Goal: Task Accomplishment & Management: Use online tool/utility

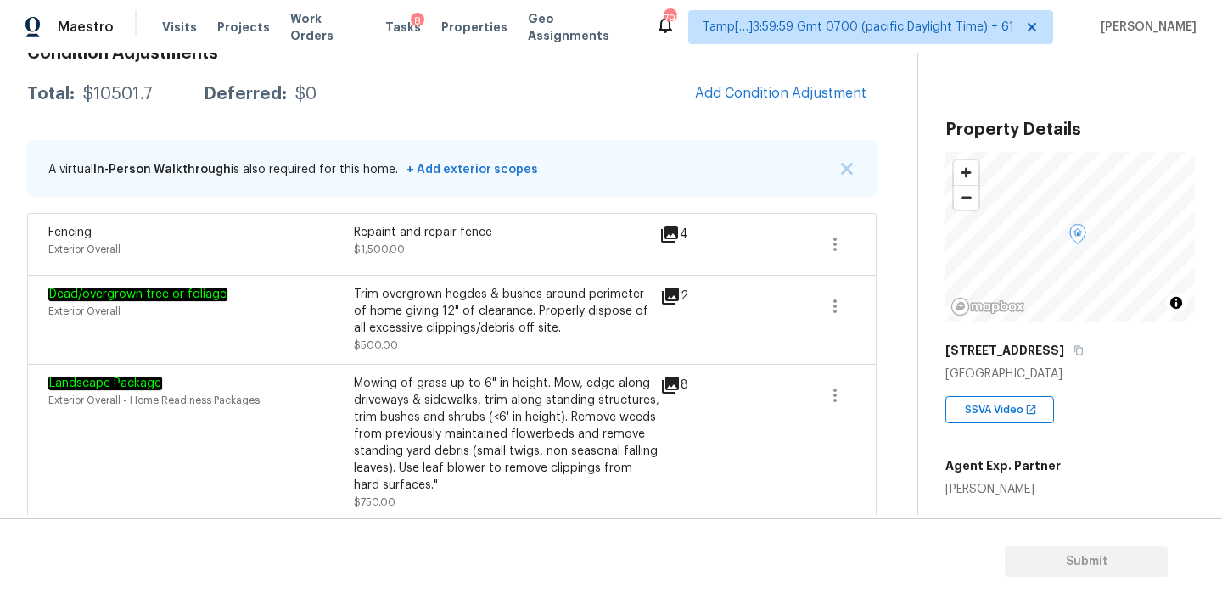
scroll to position [294, 0]
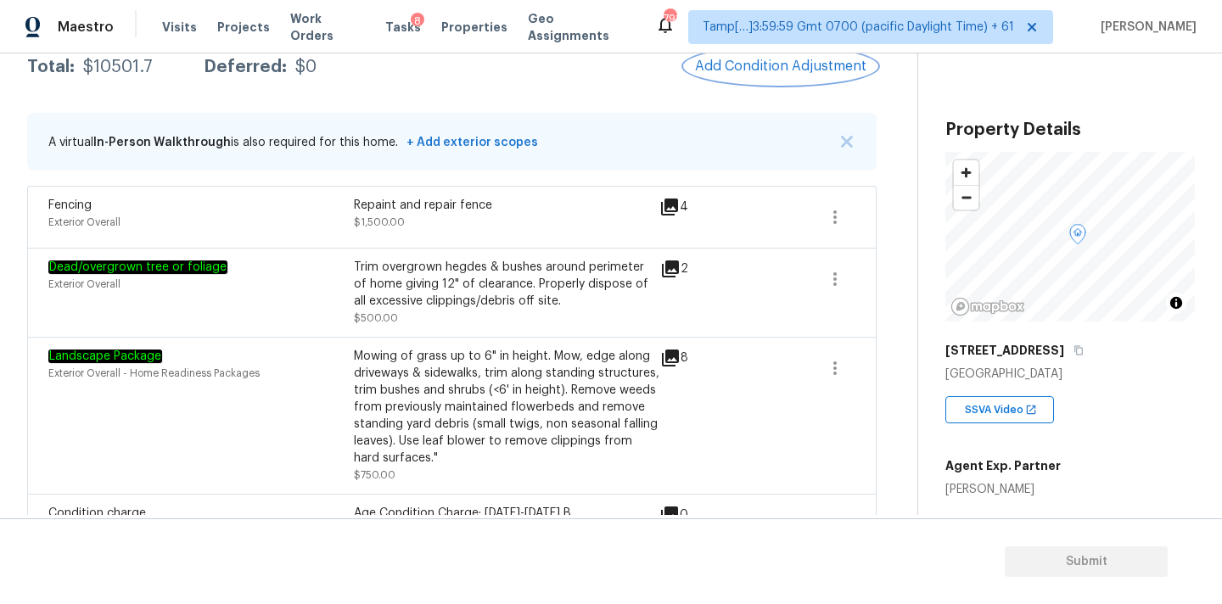
click at [754, 70] on span "Add Condition Adjustment" at bounding box center [780, 66] width 171 height 15
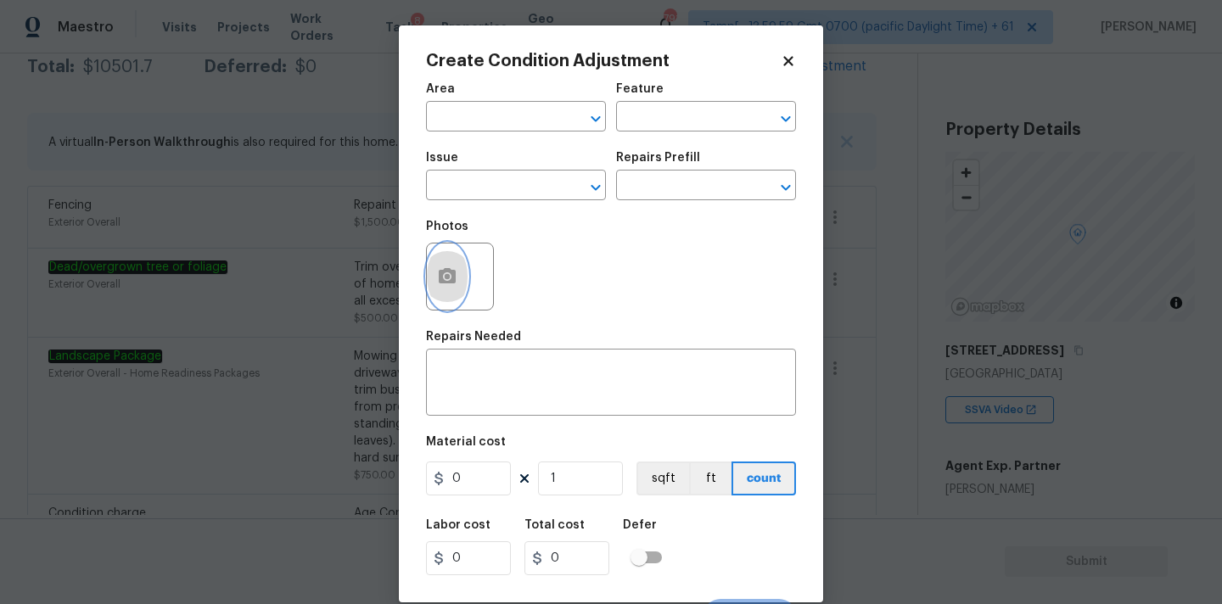
click at [438, 272] on icon "button" at bounding box center [447, 276] width 20 height 20
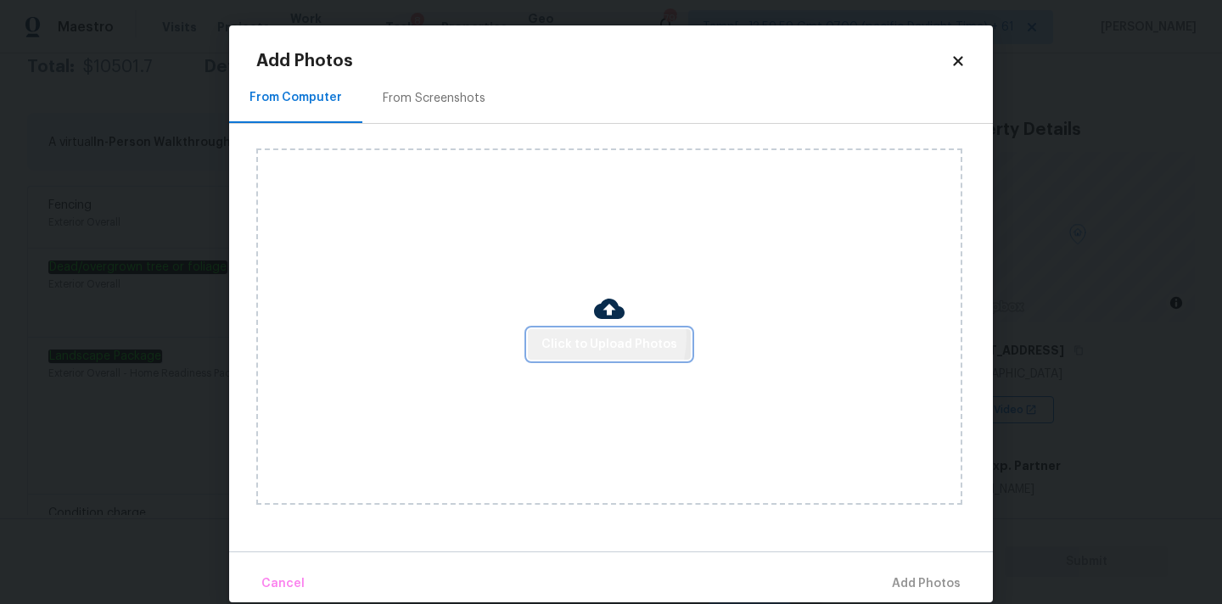
click at [591, 337] on span "Click to Upload Photos" at bounding box center [609, 344] width 136 height 21
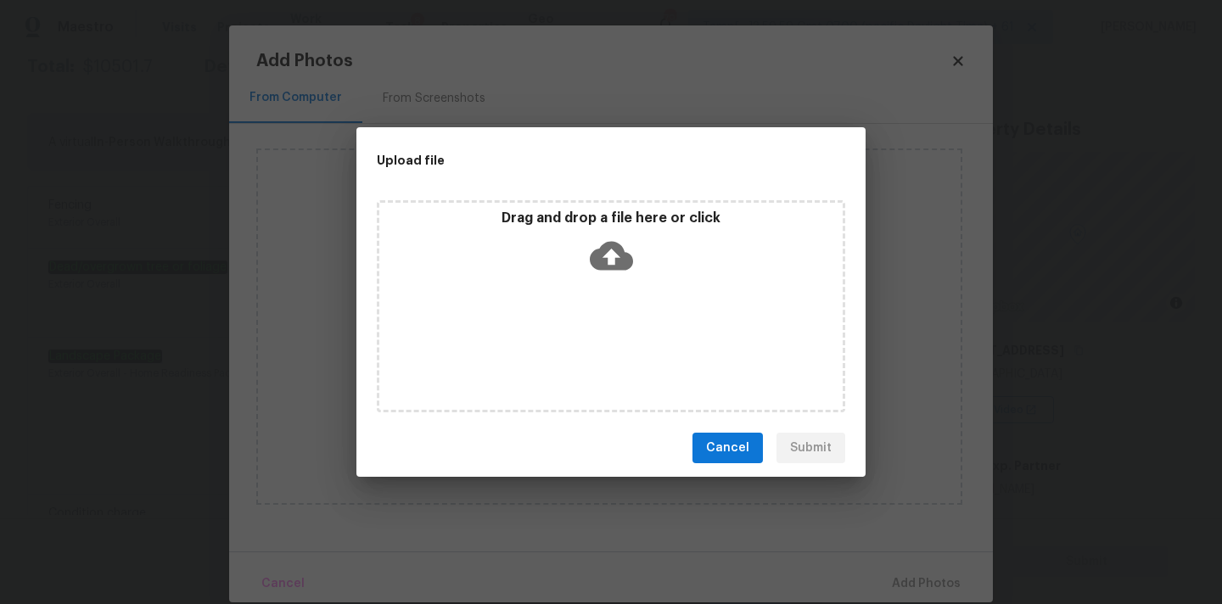
click at [604, 259] on icon at bounding box center [611, 256] width 43 height 29
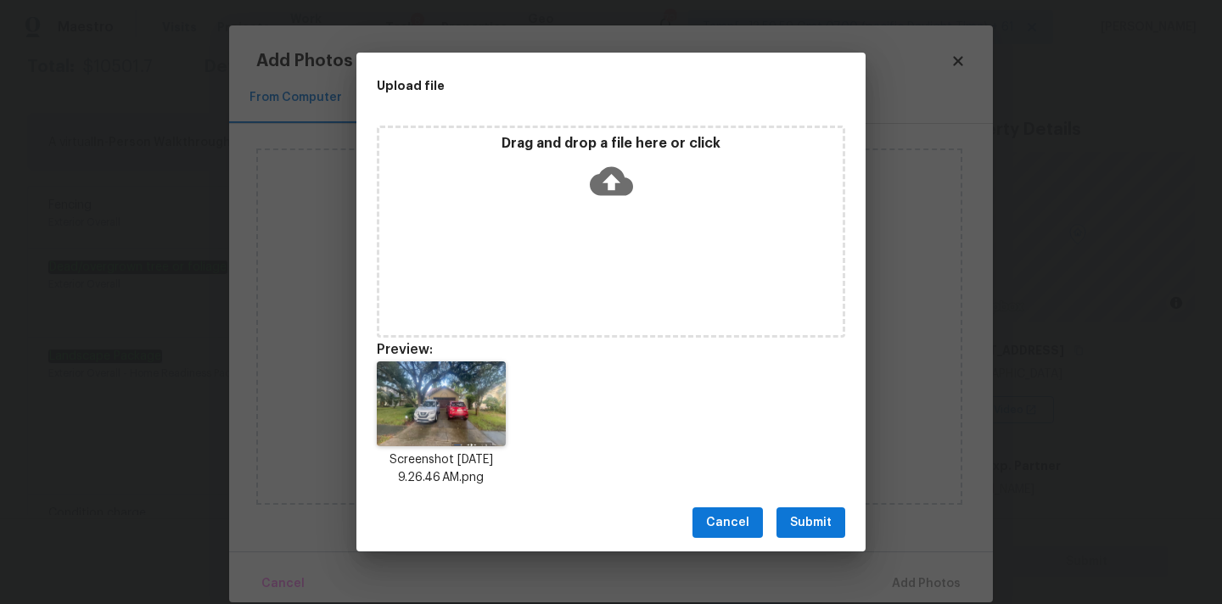
click at [808, 515] on span "Submit" at bounding box center [811, 522] width 42 height 21
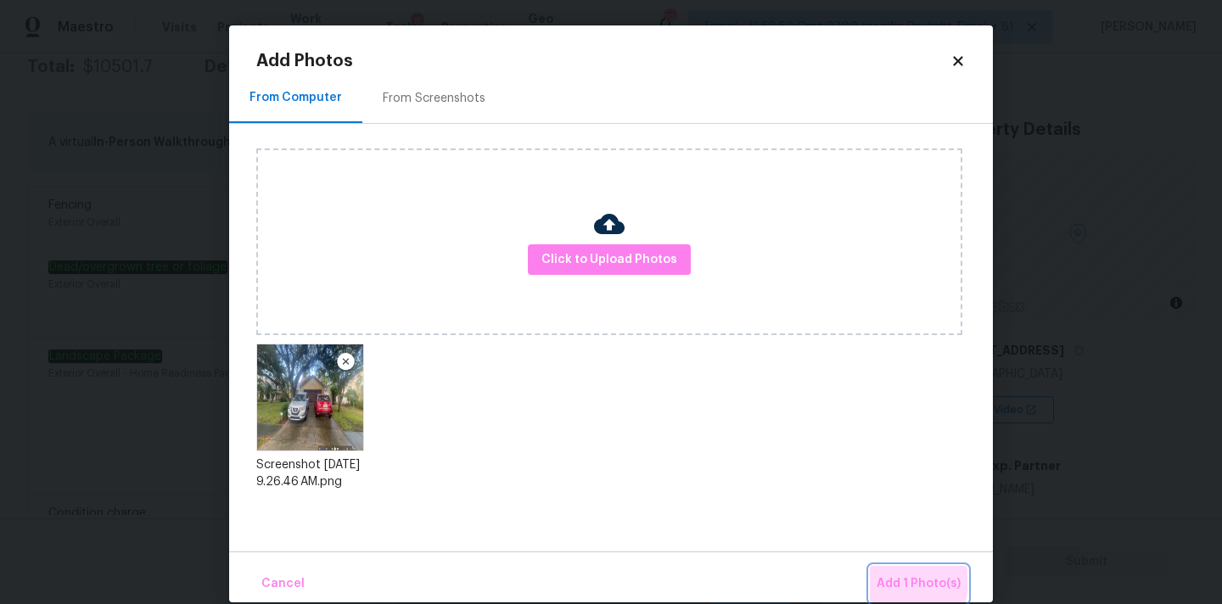
click at [898, 582] on span "Add 1 Photo(s)" at bounding box center [918, 583] width 84 height 21
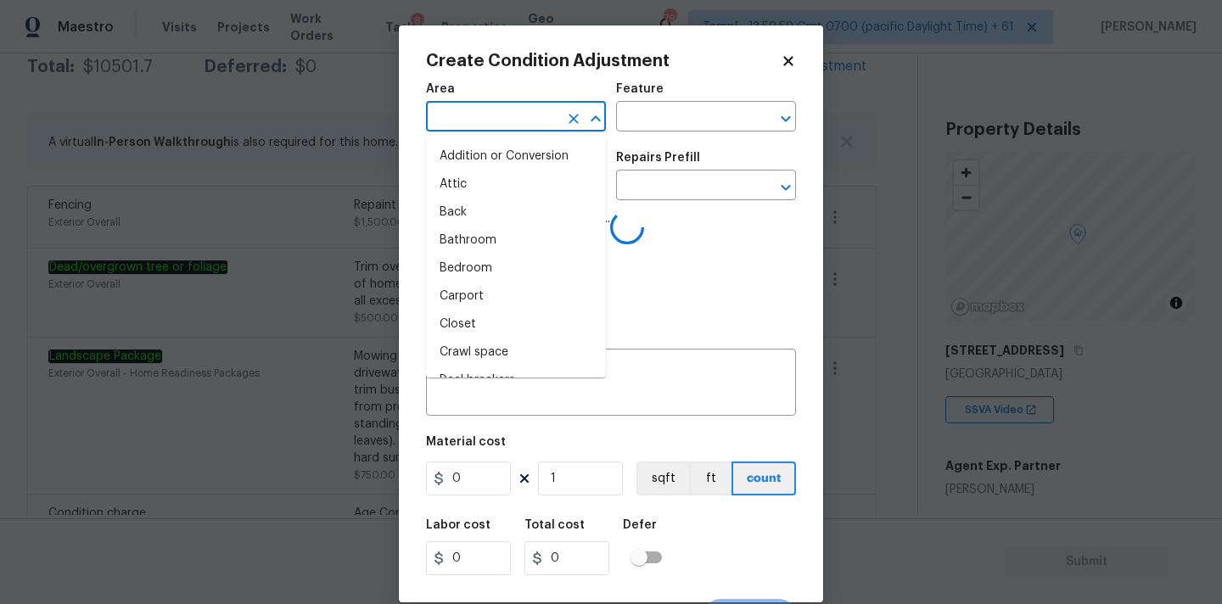
click at [546, 117] on input "text" at bounding box center [492, 118] width 132 height 26
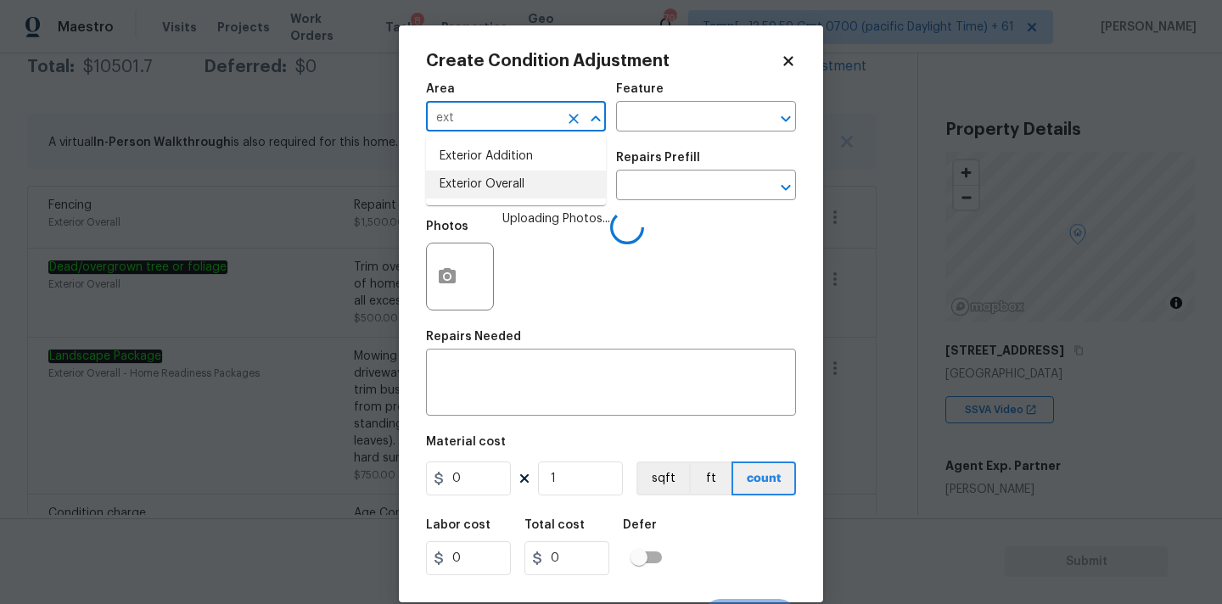
click at [529, 182] on li "Exterior Overall" at bounding box center [516, 185] width 180 height 28
type input "Exterior Overall"
click at [529, 190] on input "text" at bounding box center [492, 187] width 132 height 26
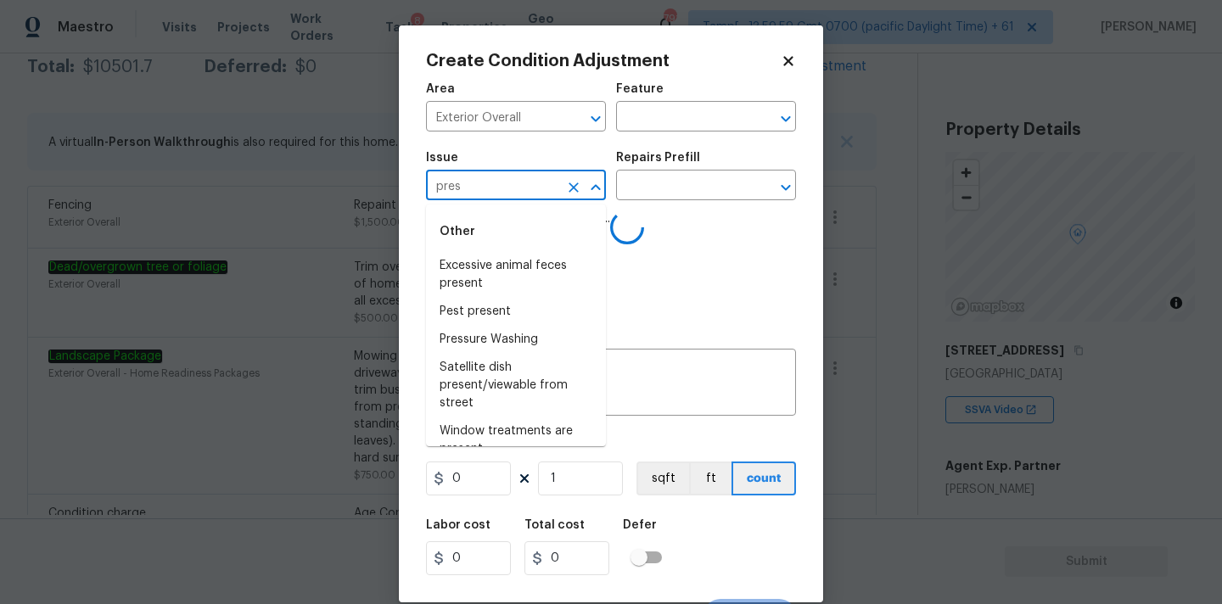
type input "press"
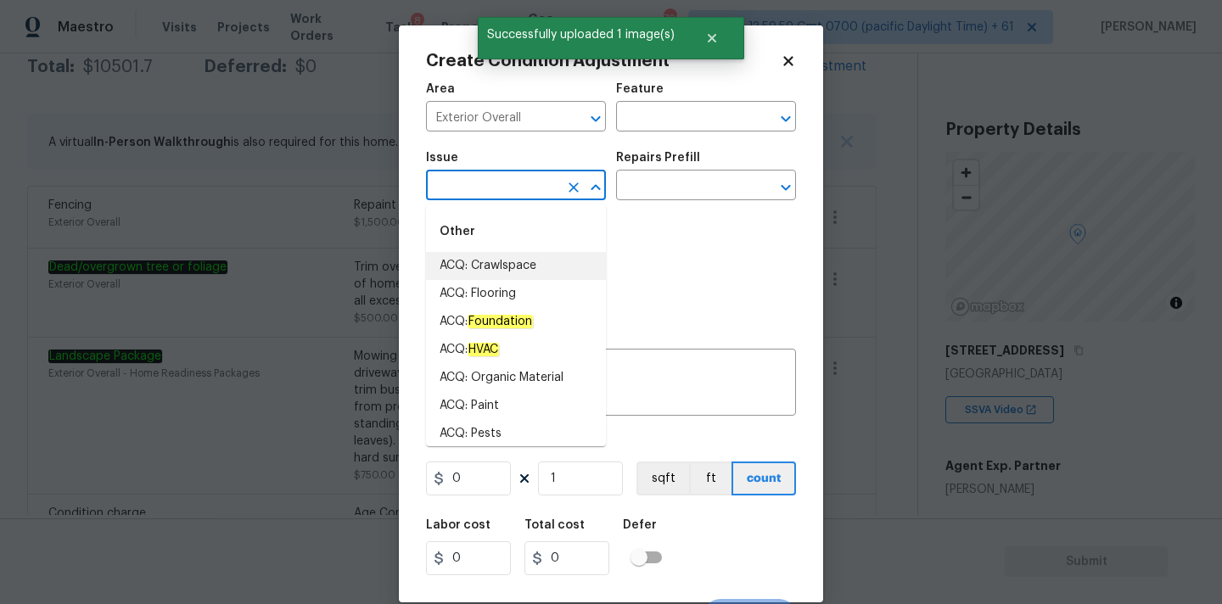
click at [516, 270] on li "ACQ: Crawlspace" at bounding box center [516, 266] width 180 height 28
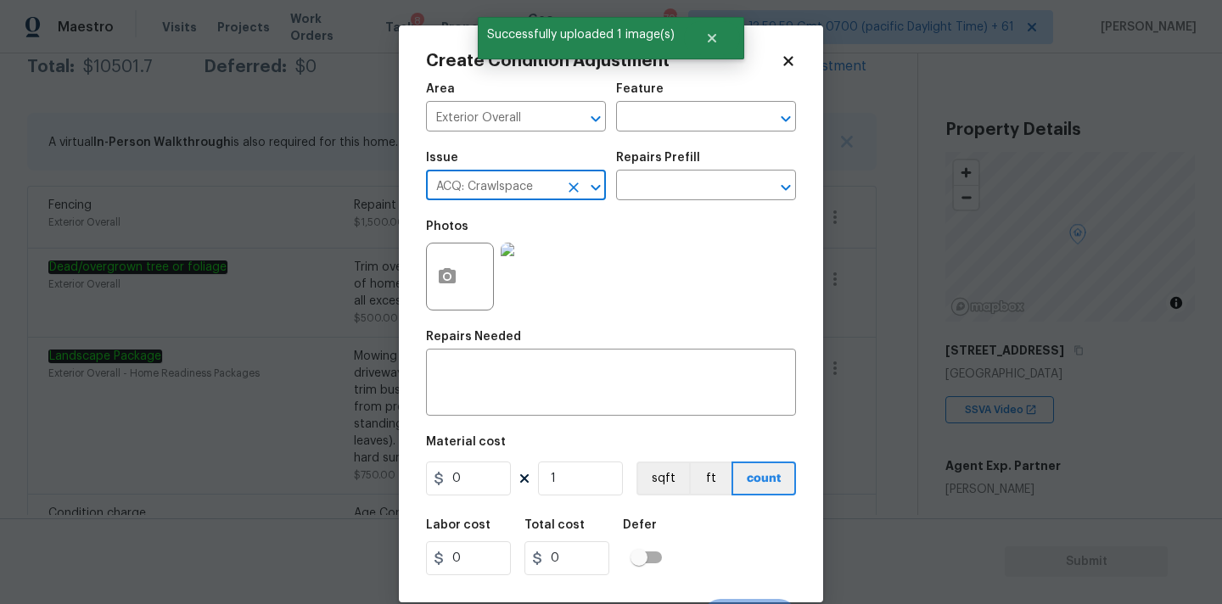
click at [540, 191] on input "ACQ: Crawlspace" at bounding box center [492, 187] width 132 height 26
click at [524, 252] on li "Pressure Washing" at bounding box center [516, 266] width 180 height 28
type input "Pressure Washing"
click at [664, 181] on input "text" at bounding box center [682, 187] width 132 height 26
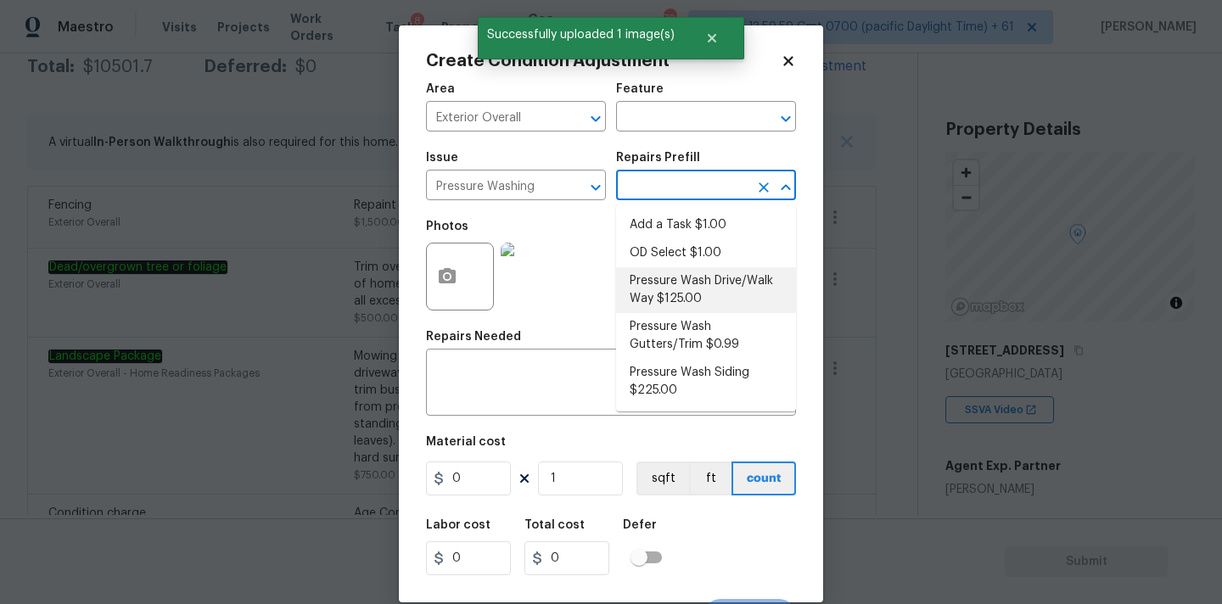
click at [663, 311] on li "Pressure Wash Drive/Walk Way $125.00" at bounding box center [706, 290] width 180 height 46
type input "Siding"
type textarea "Pressure wash the driveways/walkways as directed by the PM. Ensure that all deb…"
type input "125"
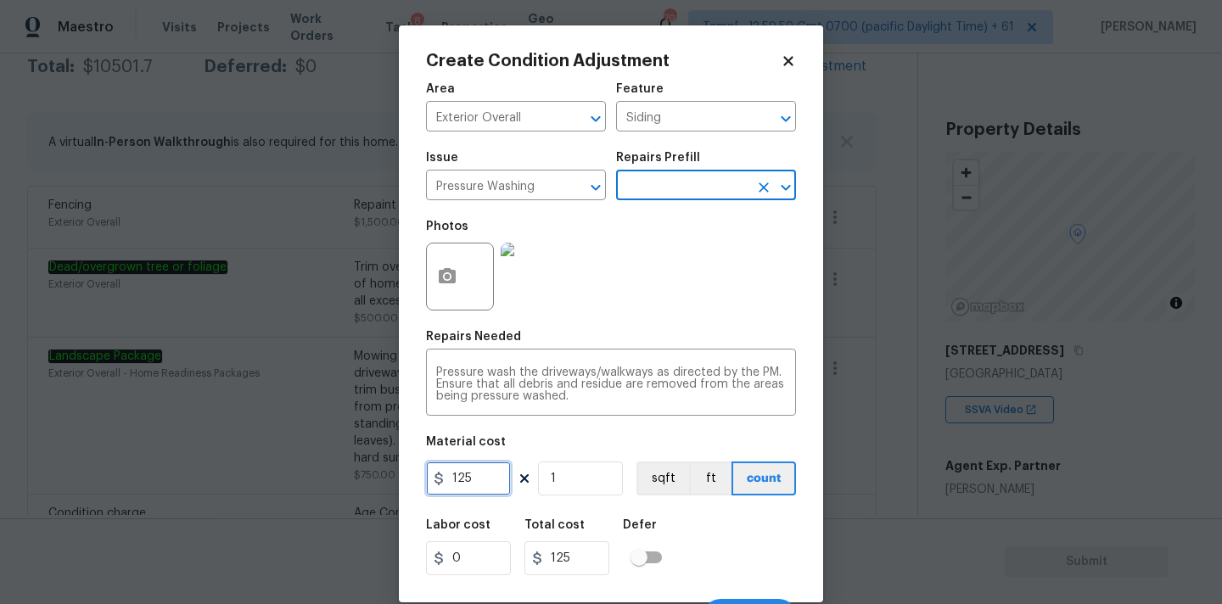
click at [465, 491] on input "125" at bounding box center [468, 478] width 85 height 34
type input "200"
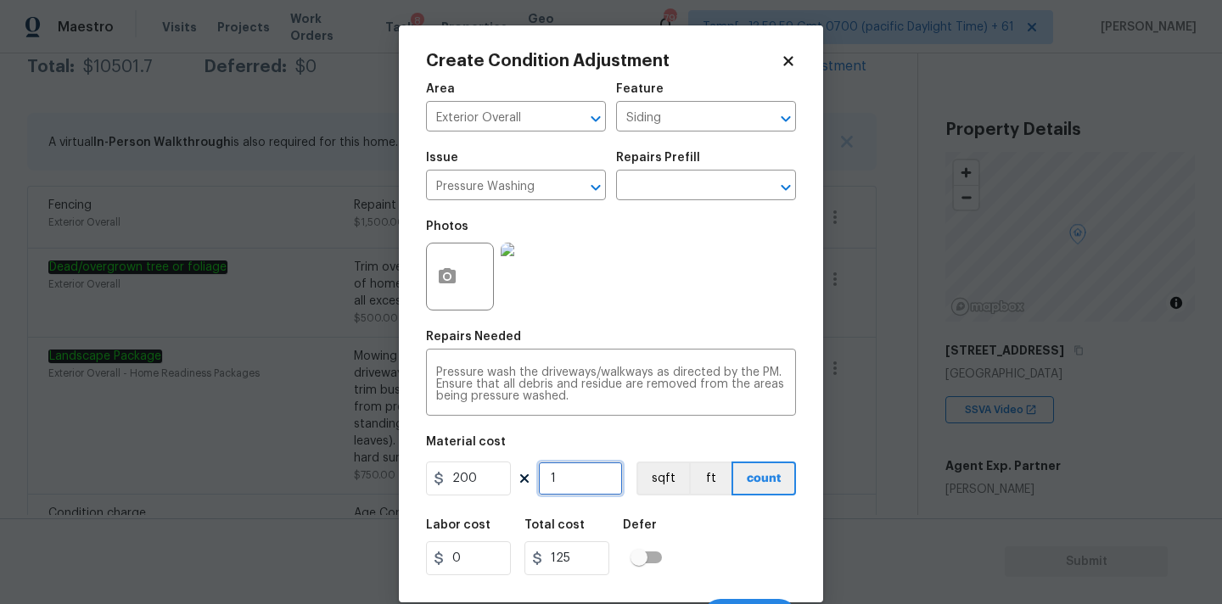
type input "200"
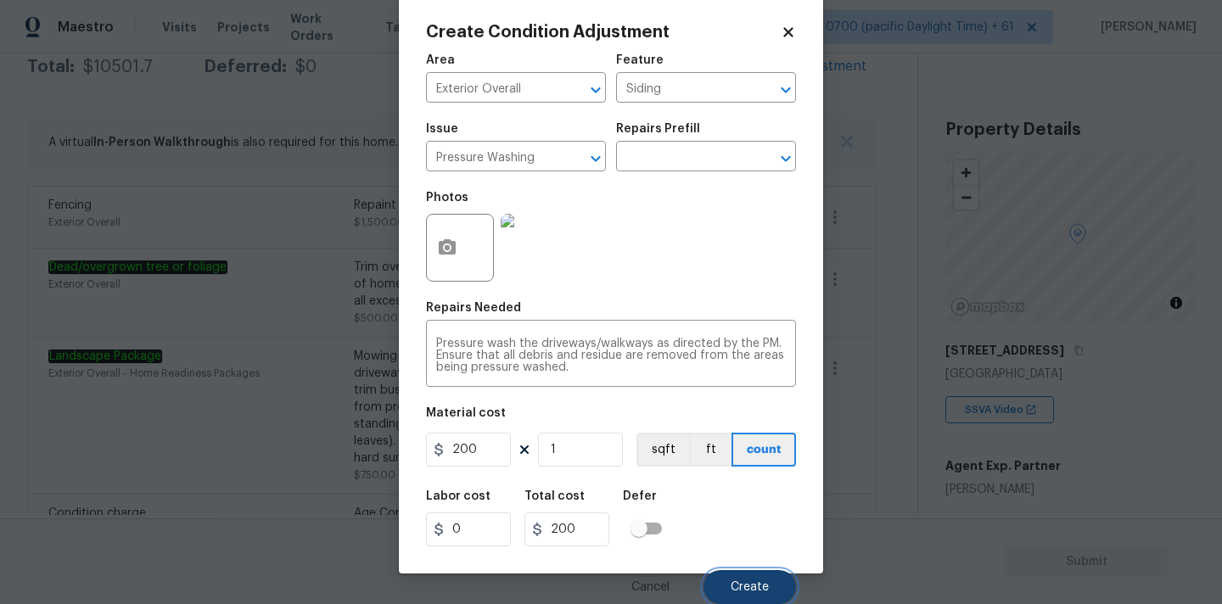
click at [736, 582] on span "Create" at bounding box center [749, 587] width 38 height 13
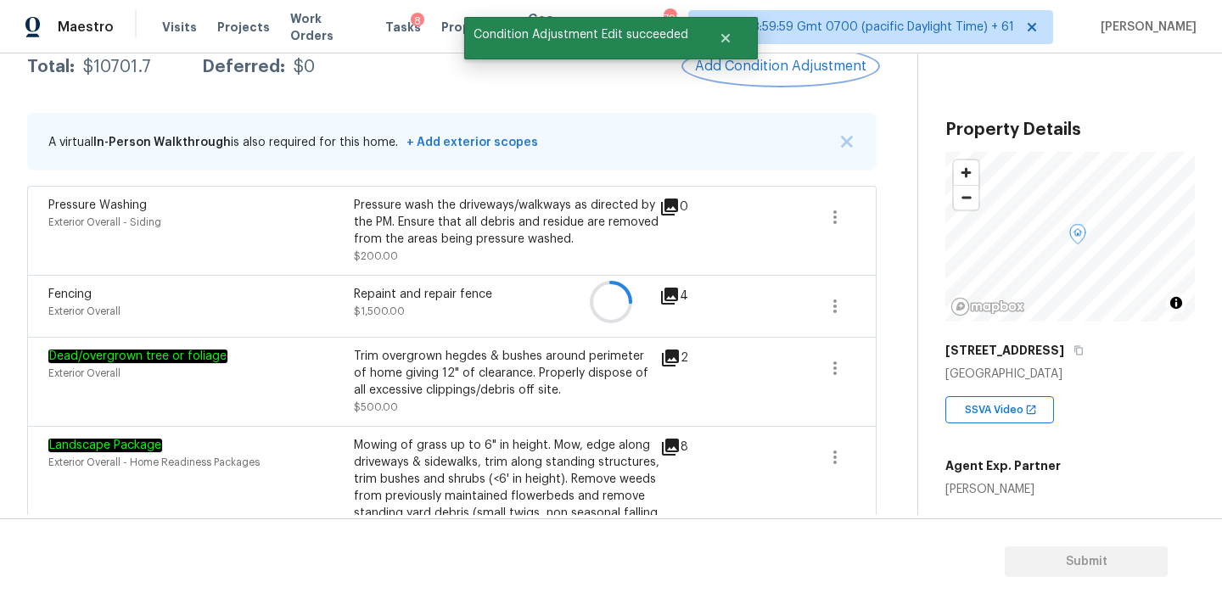
scroll to position [0, 0]
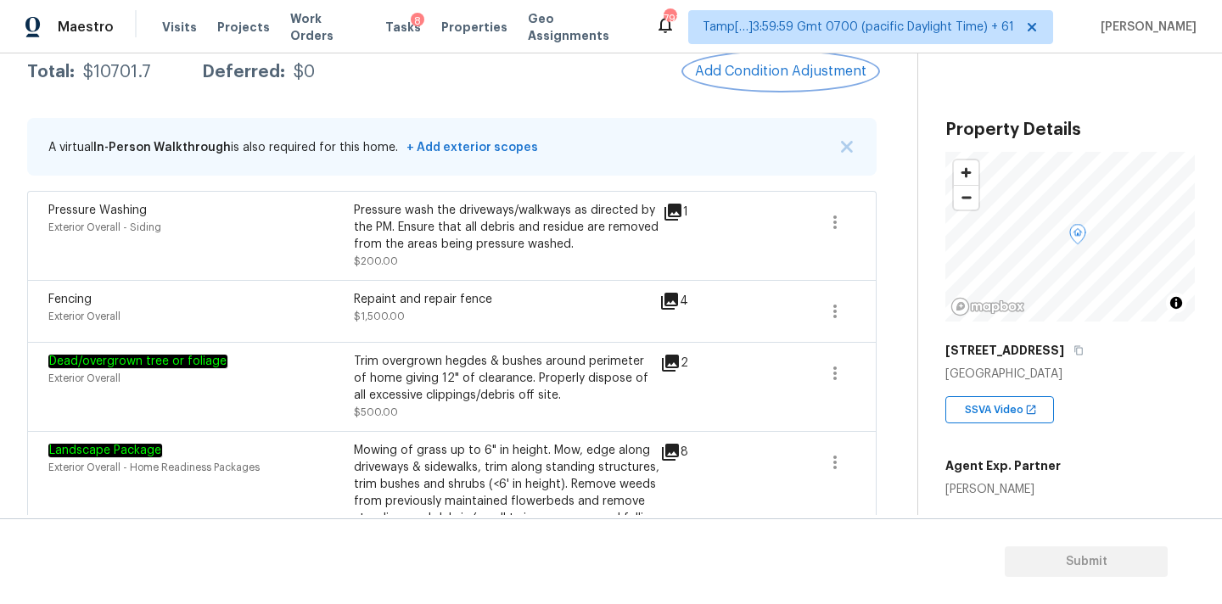
click at [747, 76] on span "Add Condition Adjustment" at bounding box center [780, 71] width 171 height 15
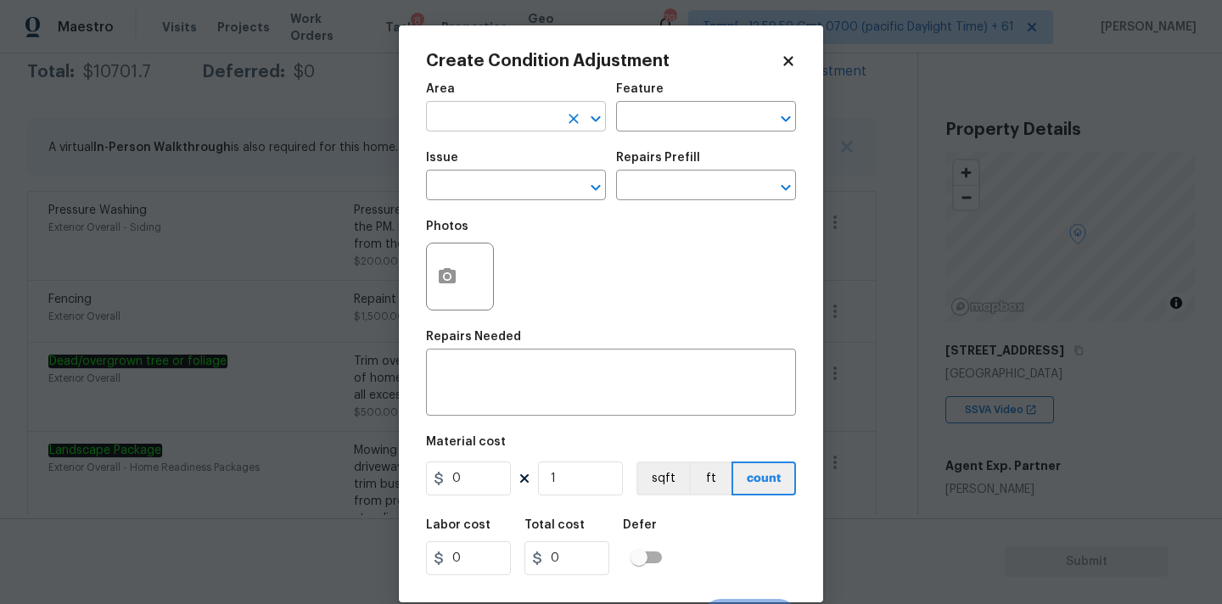
click at [466, 117] on input "text" at bounding box center [492, 118] width 132 height 26
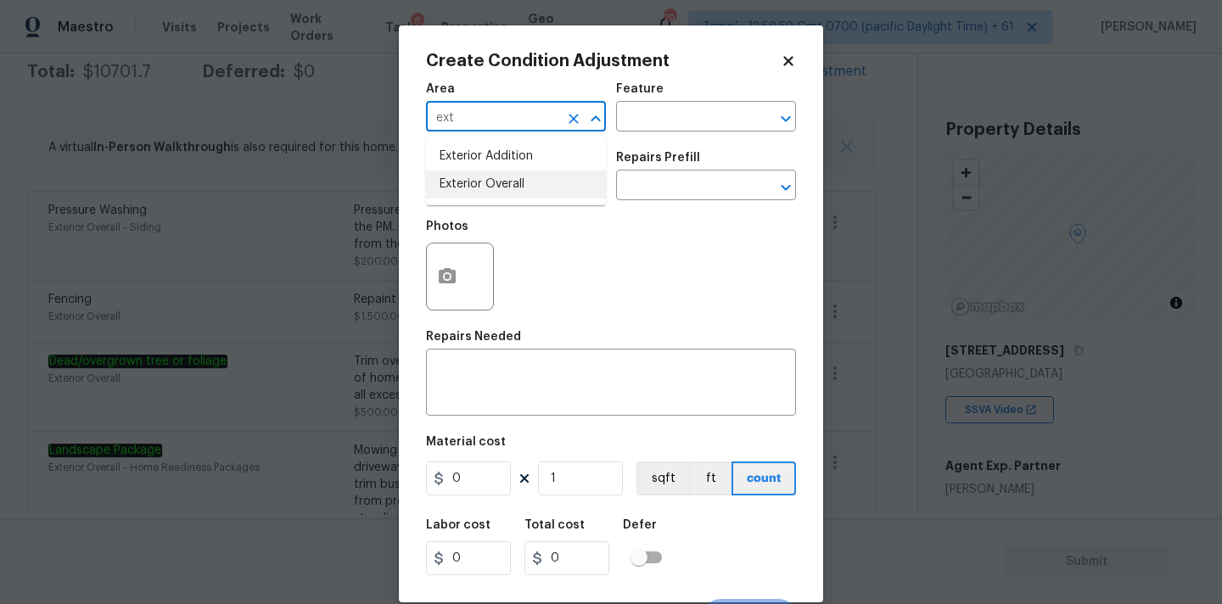
click at [491, 196] on li "Exterior Overall" at bounding box center [516, 185] width 180 height 28
type input "Exterior Overall"
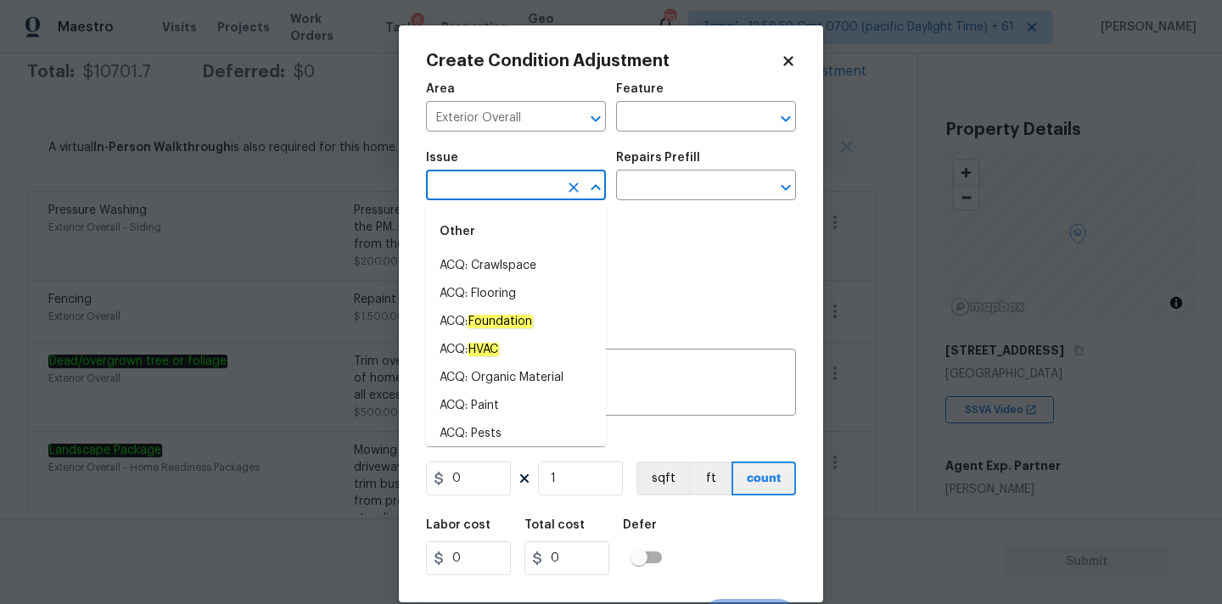
click at [502, 185] on input "text" at bounding box center [492, 187] width 132 height 26
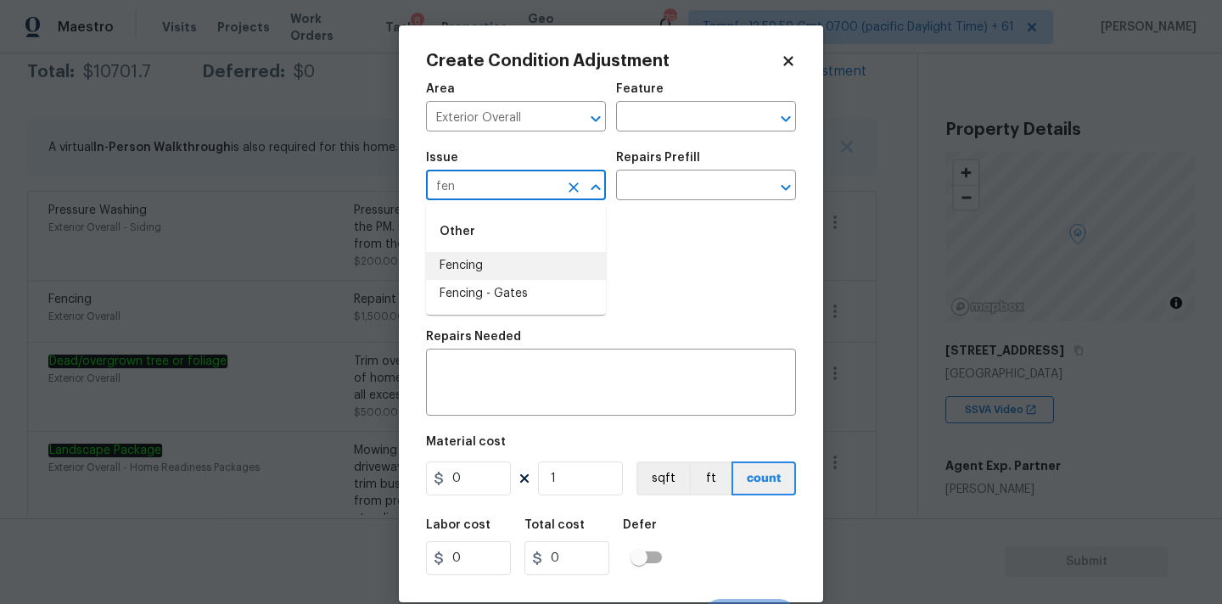
click at [505, 259] on li "Fencing" at bounding box center [516, 266] width 180 height 28
click at [510, 177] on input "Fencing" at bounding box center [492, 187] width 132 height 26
click at [514, 262] on li "ACQ: Paint" at bounding box center [516, 266] width 180 height 28
type input "ACQ: Paint"
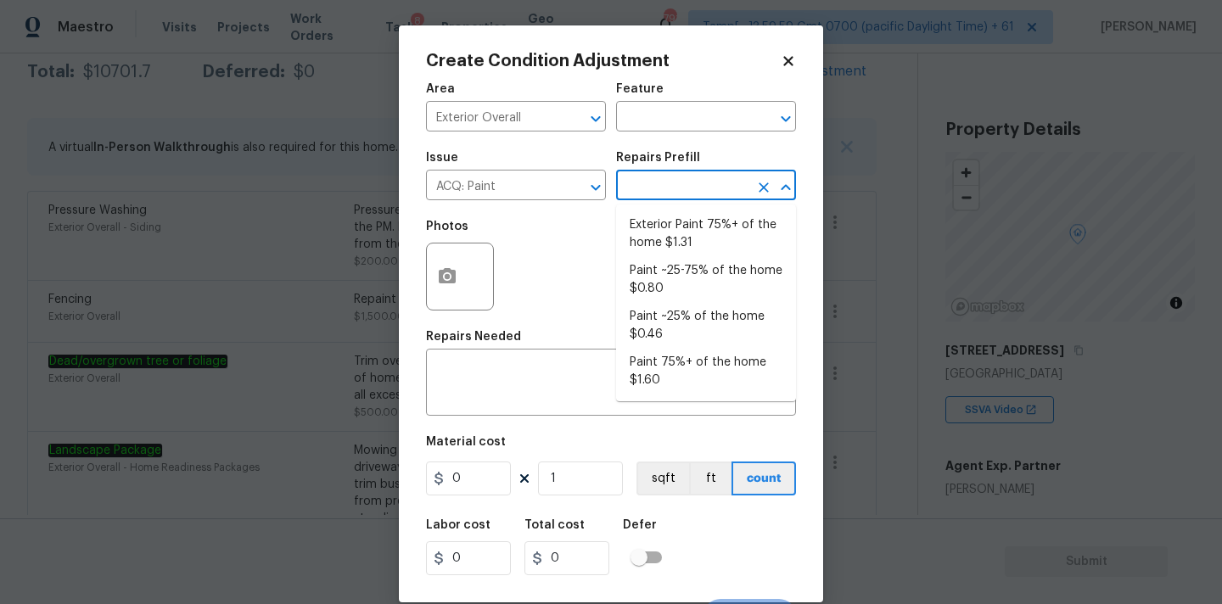
click at [702, 179] on input "text" at bounding box center [682, 187] width 132 height 26
click at [694, 219] on li "Exterior Paint 75%+ of the home $1.31" at bounding box center [706, 234] width 180 height 46
type input "Acquisition"
type textarea "Acquisition Scope: 75%+ of the home exterior will likely require paint"
type input "1.31"
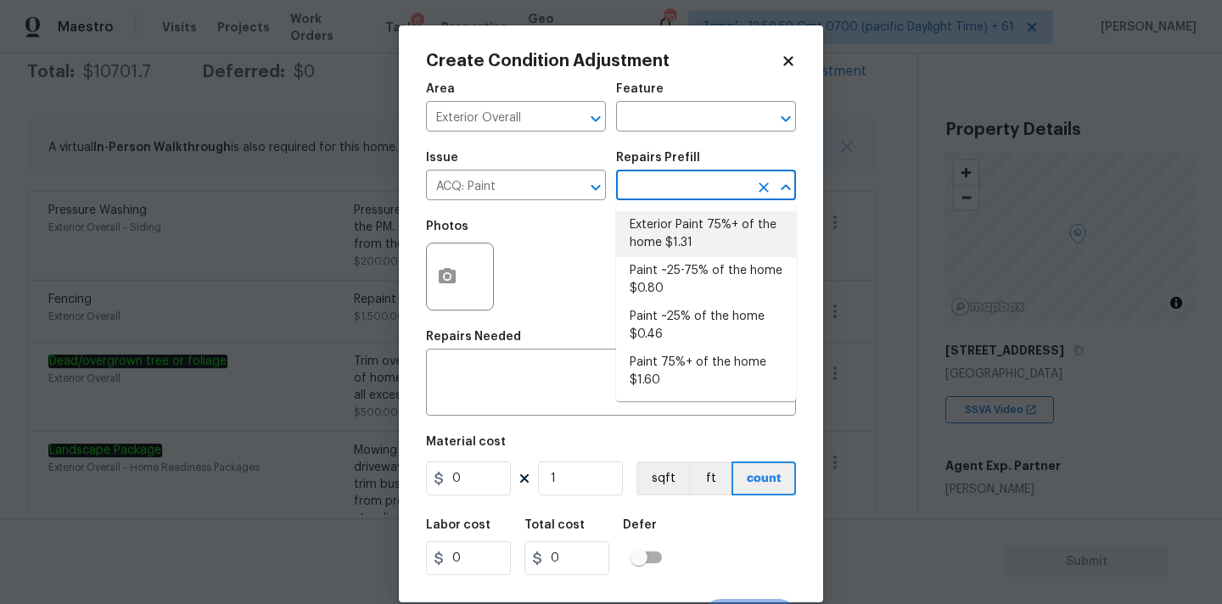
type input "1.31"
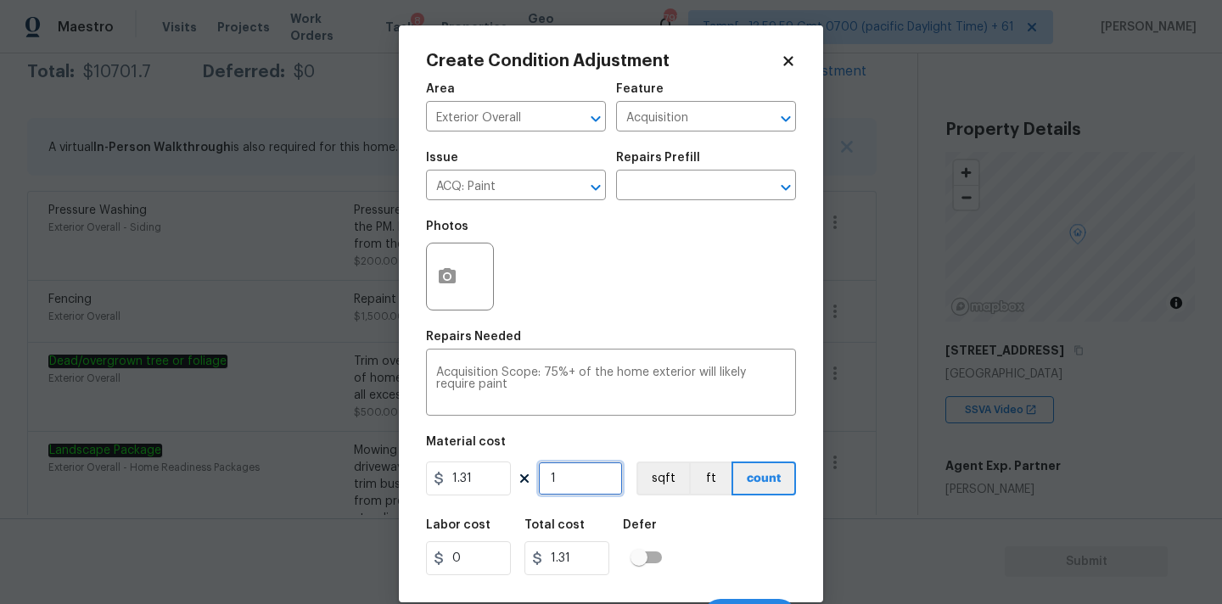
click at [587, 477] on input "1" at bounding box center [580, 478] width 85 height 34
type input "11"
type input "14.41"
type input "119"
type input "155.89"
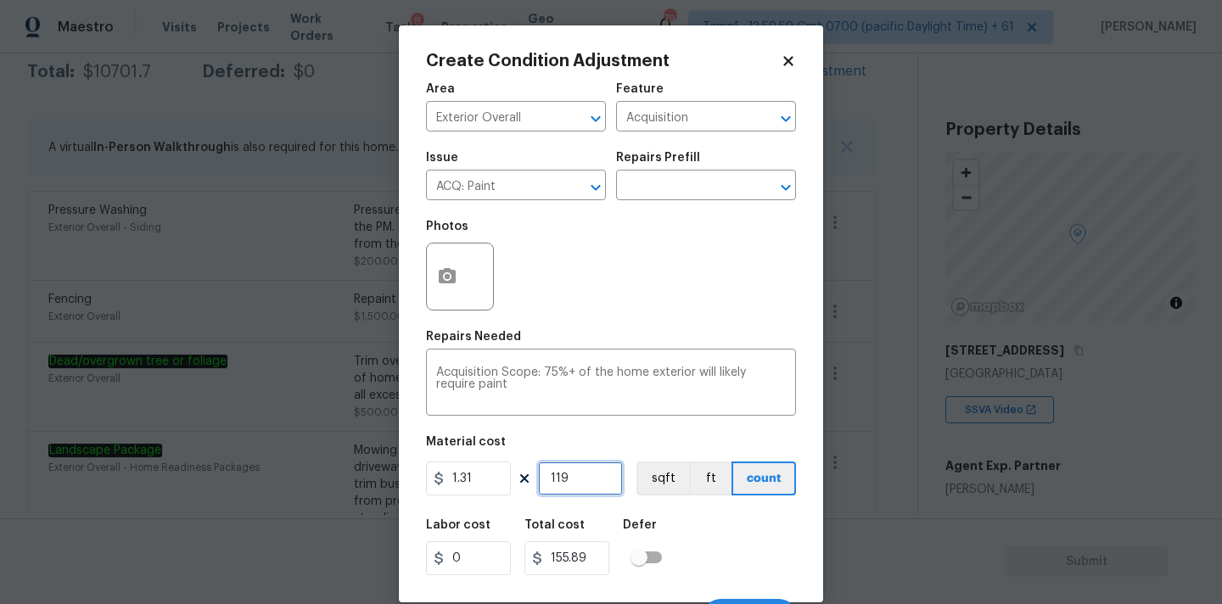
type input "1196"
type input "1566.76"
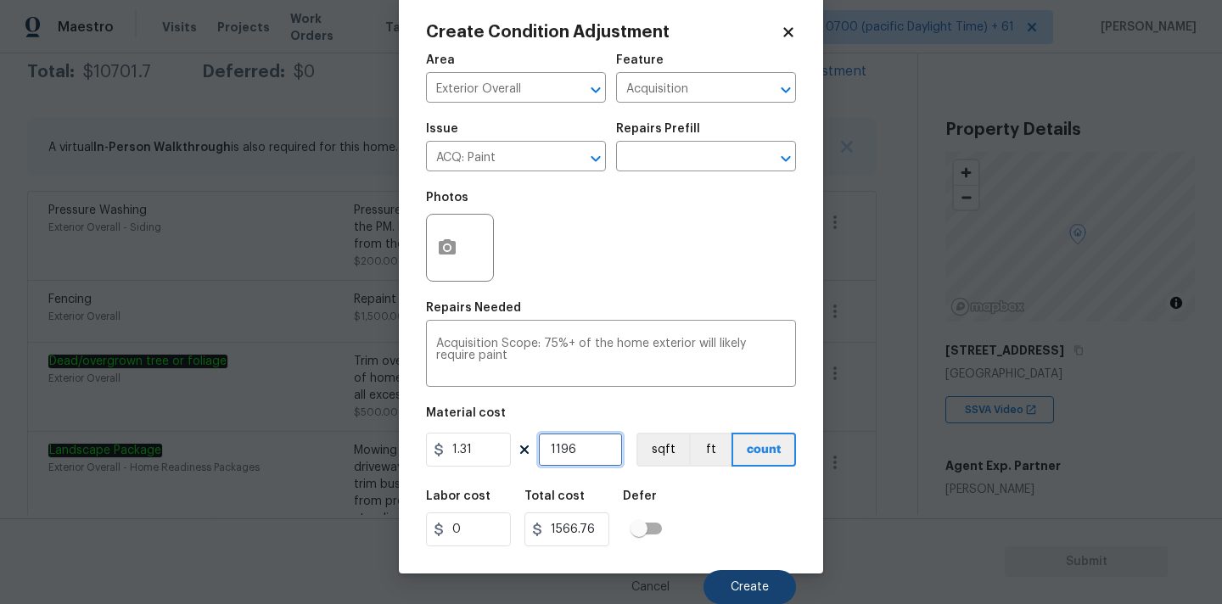
type input "1196"
click at [724, 579] on button "Create" at bounding box center [749, 587] width 92 height 34
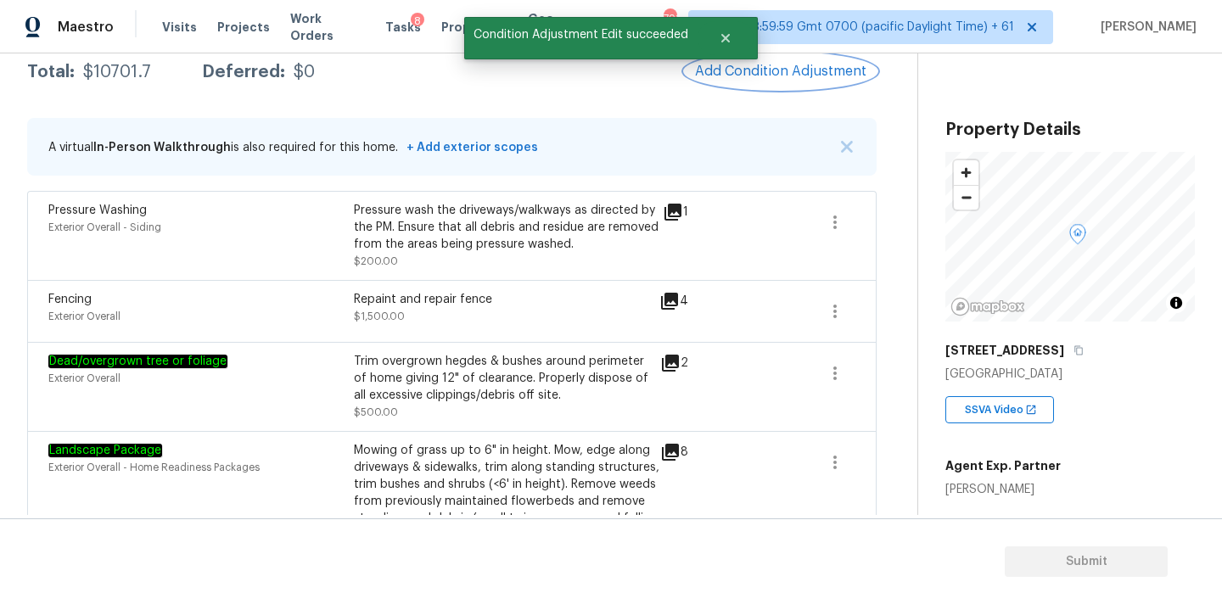
scroll to position [0, 0]
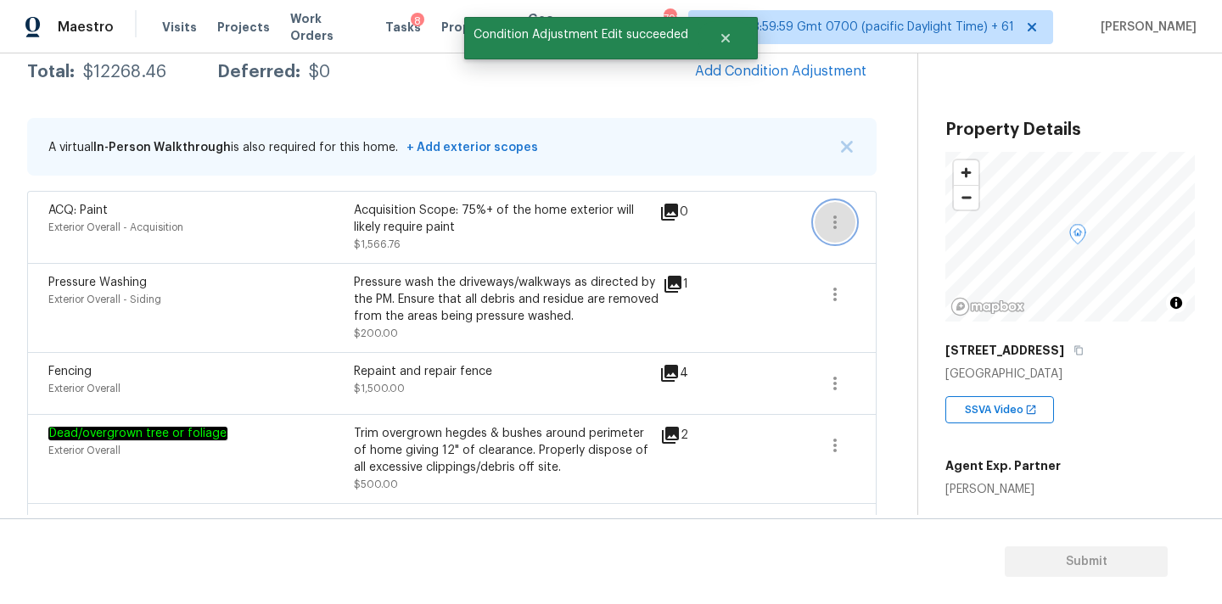
click at [838, 221] on icon "button" at bounding box center [835, 222] width 20 height 20
click at [883, 222] on div "Edit" at bounding box center [931, 218] width 132 height 17
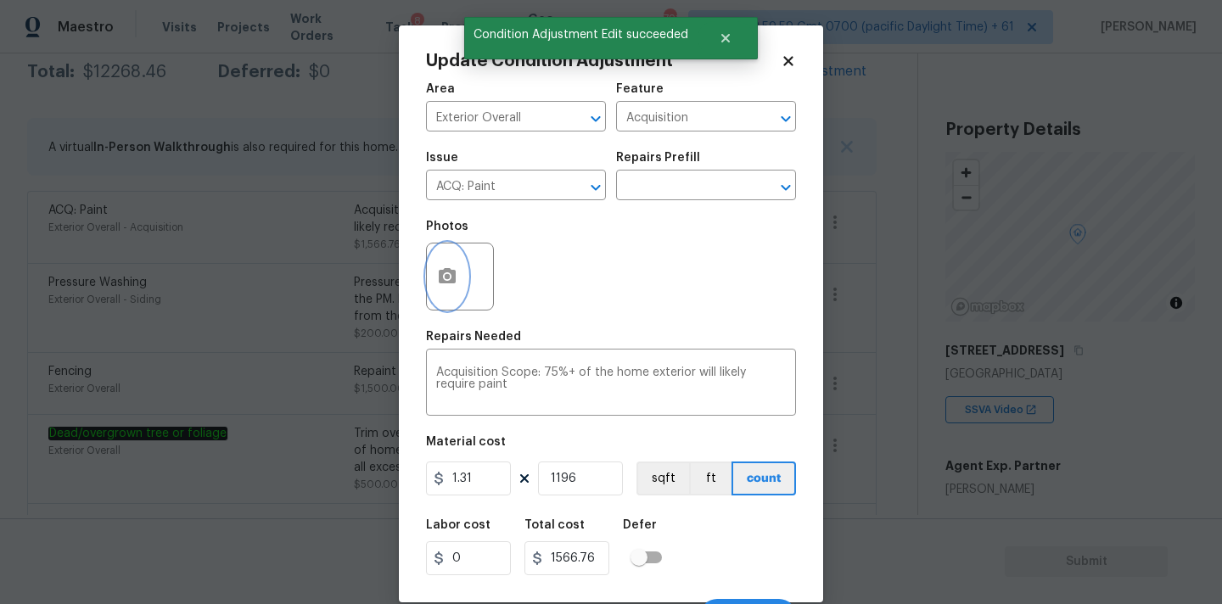
click at [464, 261] on button "button" at bounding box center [447, 276] width 41 height 66
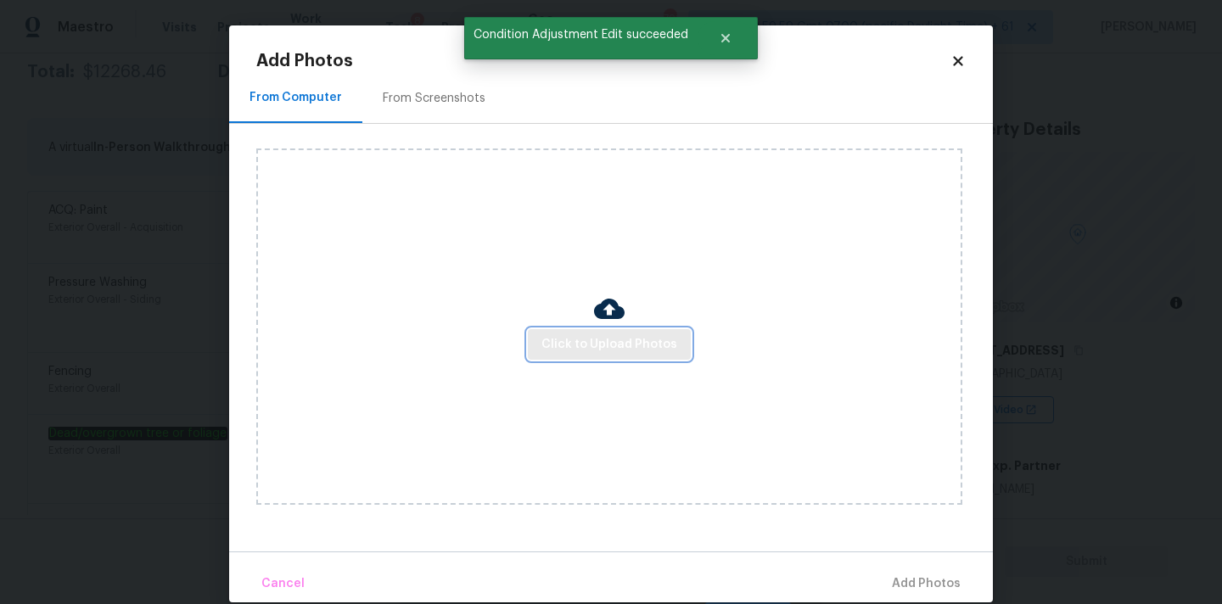
click at [585, 346] on span "Click to Upload Photos" at bounding box center [609, 344] width 136 height 21
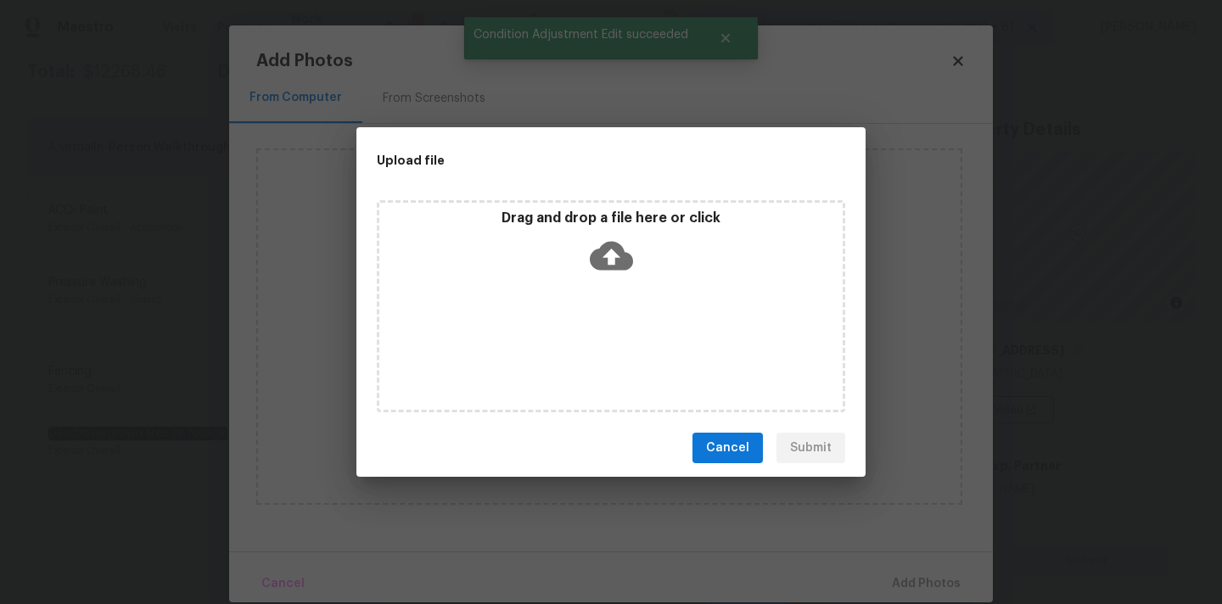
click at [613, 267] on icon at bounding box center [611, 256] width 43 height 29
